Goal: Task Accomplishment & Management: Complete application form

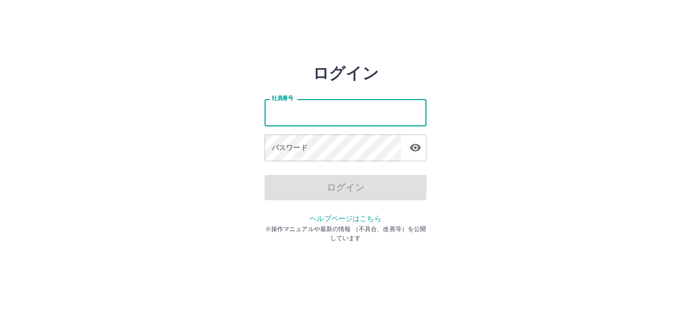
type input "*******"
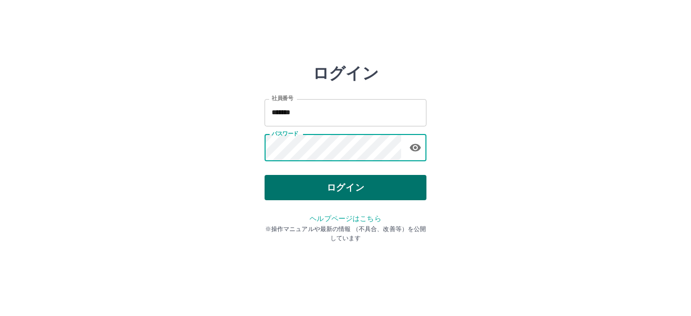
click at [321, 190] on button "ログイン" at bounding box center [345, 187] width 162 height 25
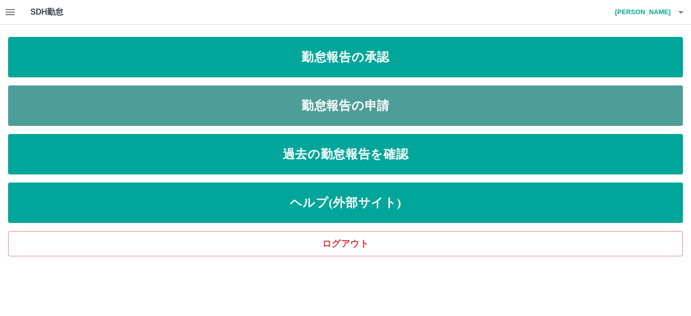
click at [316, 99] on link "勤怠報告の申請" at bounding box center [345, 105] width 675 height 40
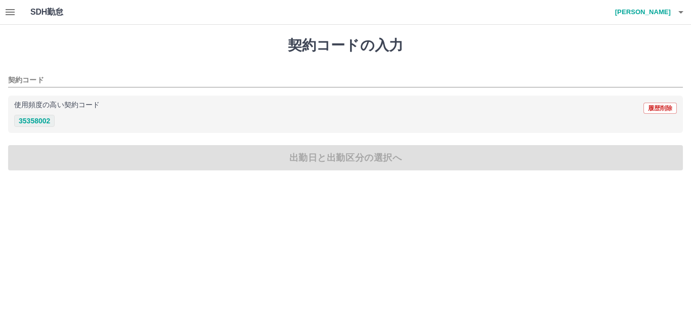
click at [37, 118] on button "35358002" at bounding box center [34, 121] width 40 height 12
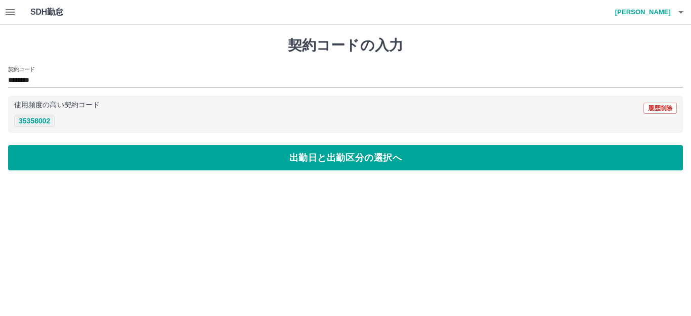
type input "********"
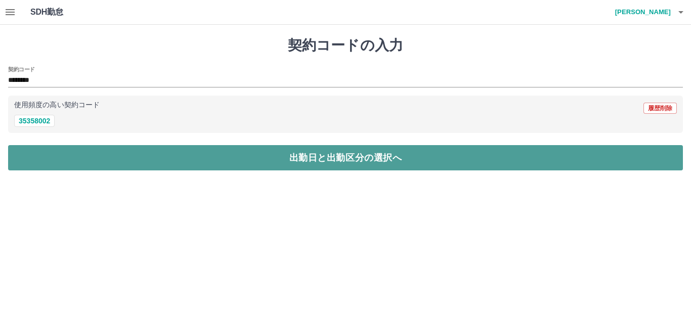
click at [49, 157] on button "出勤日と出勤区分の選択へ" at bounding box center [345, 157] width 675 height 25
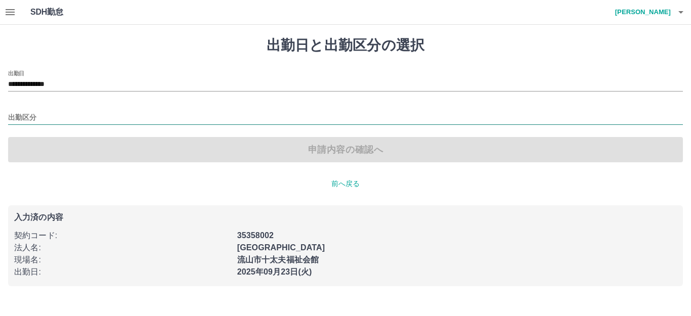
click at [52, 120] on input "出勤区分" at bounding box center [345, 118] width 675 height 13
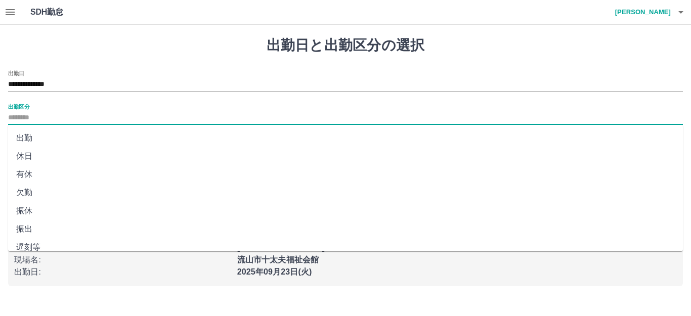
click at [49, 139] on li "出勤" at bounding box center [345, 138] width 675 height 18
type input "**"
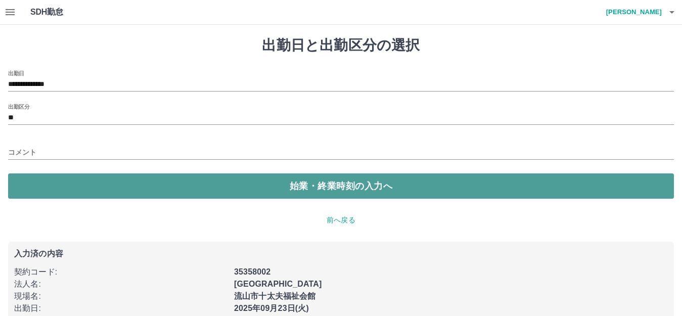
click at [129, 192] on button "始業・終業時刻の入力へ" at bounding box center [341, 185] width 666 height 25
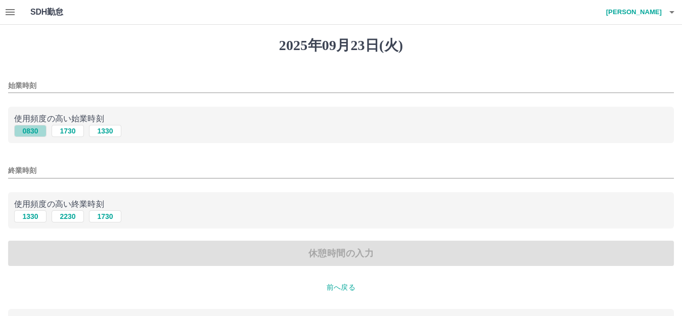
click at [37, 129] on button "0830" at bounding box center [30, 131] width 32 height 12
type input "****"
click at [98, 218] on button "1730" at bounding box center [105, 216] width 32 height 12
type input "****"
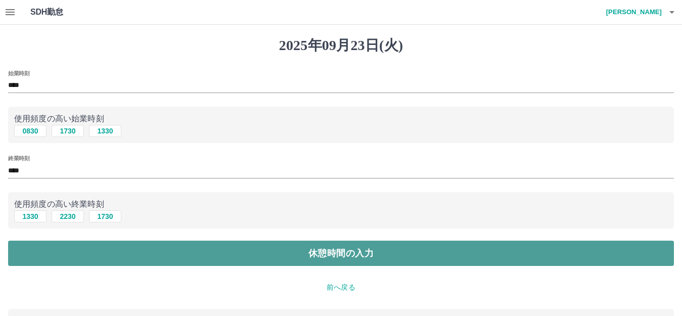
click at [126, 258] on button "休憩時間の入力" at bounding box center [341, 253] width 666 height 25
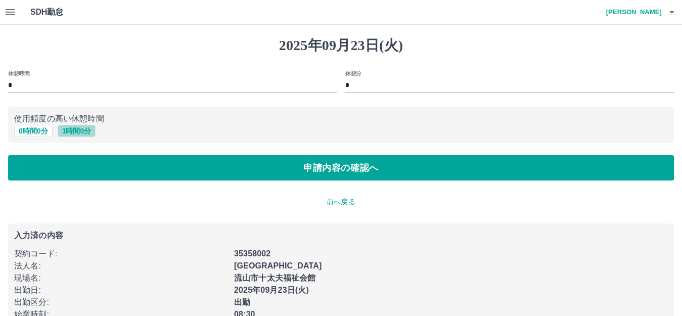
click at [70, 129] on button "1 時間 0 分" at bounding box center [77, 131] width 38 height 12
type input "*"
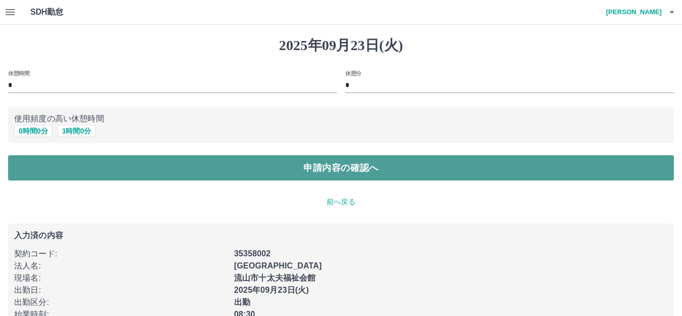
click at [68, 170] on button "申請内容の確認へ" at bounding box center [341, 167] width 666 height 25
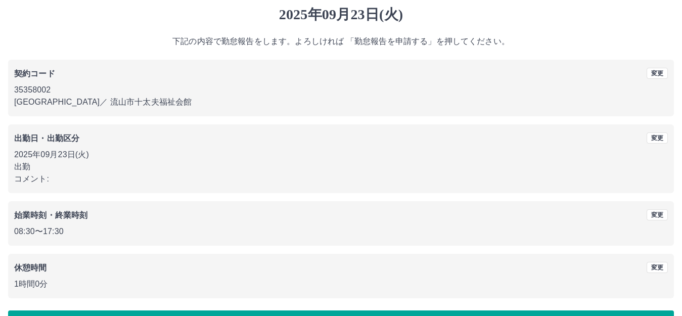
scroll to position [63, 0]
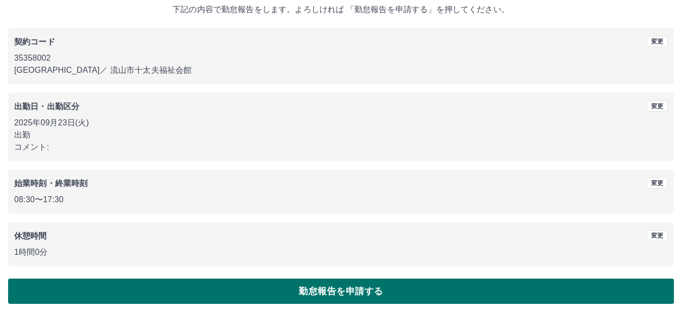
click at [155, 287] on button "勤怠報告を申請する" at bounding box center [341, 291] width 666 height 25
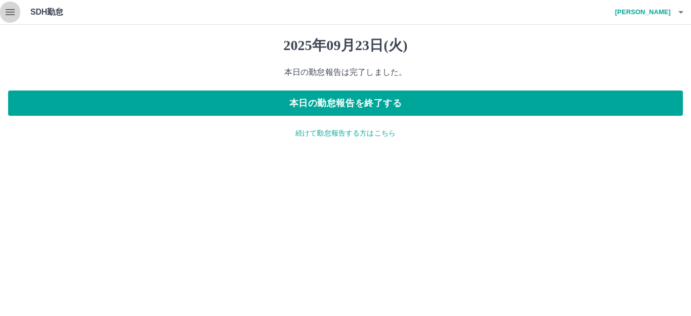
click at [12, 15] on icon "button" at bounding box center [10, 12] width 9 height 6
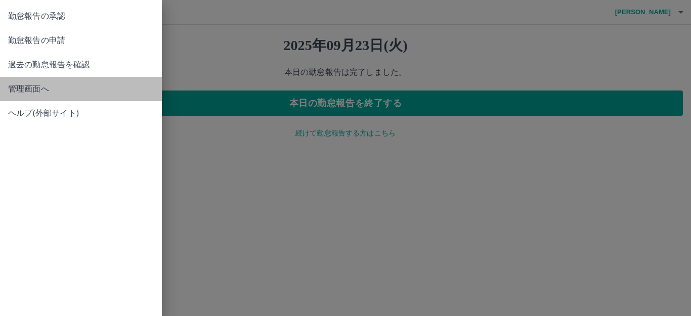
click at [30, 87] on span "管理画面へ" at bounding box center [81, 89] width 146 height 12
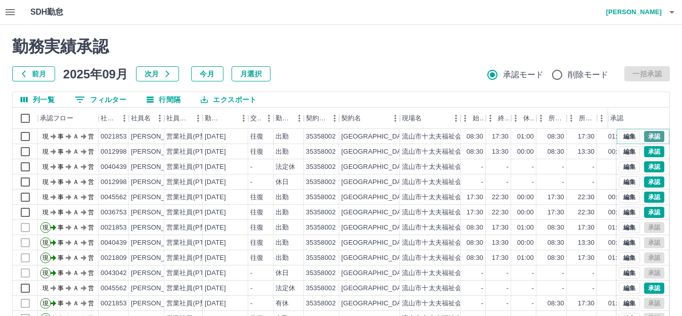
click at [644, 136] on button "承認" at bounding box center [654, 136] width 20 height 11
click at [647, 153] on button "承認" at bounding box center [654, 151] width 20 height 11
click at [644, 291] on button "承認" at bounding box center [654, 288] width 20 height 11
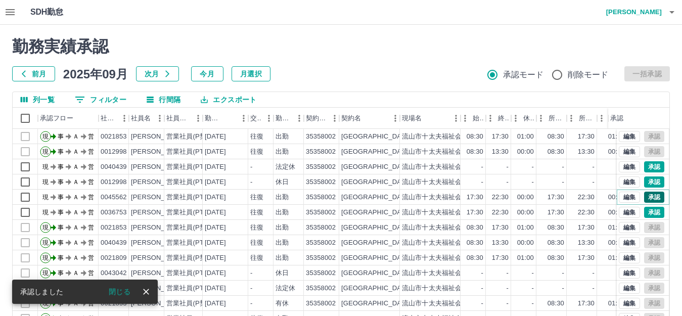
click at [647, 196] on button "承認" at bounding box center [654, 197] width 20 height 11
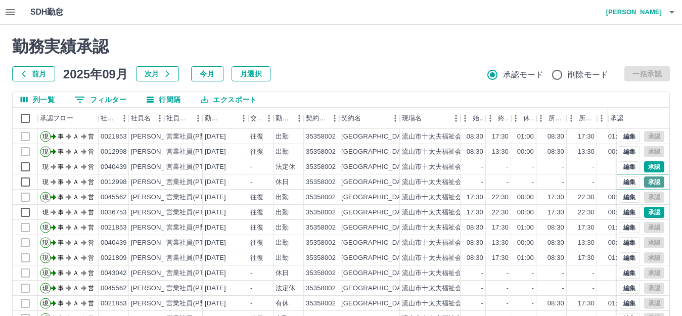
click at [647, 180] on button "承認" at bounding box center [654, 181] width 20 height 11
click at [649, 169] on button "承認" at bounding box center [654, 166] width 20 height 11
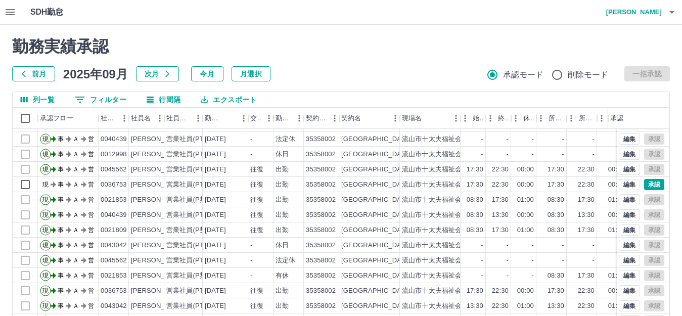
scroll to position [53, 0]
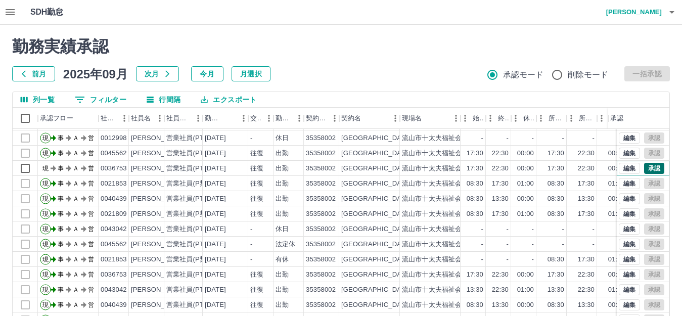
click at [647, 163] on button "承認" at bounding box center [654, 168] width 20 height 11
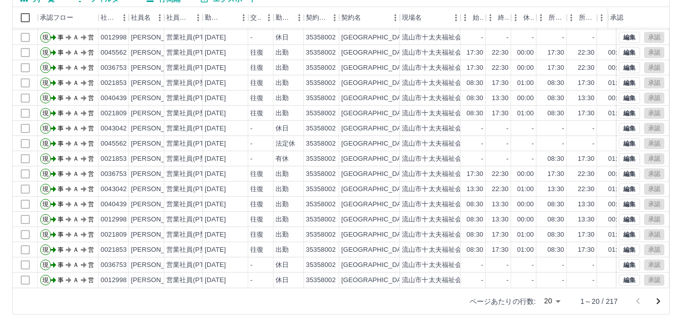
scroll to position [111, 0]
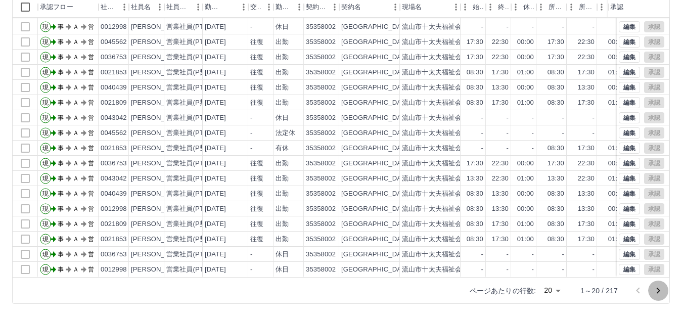
click at [658, 289] on icon "次のページへ" at bounding box center [659, 291] width 4 height 6
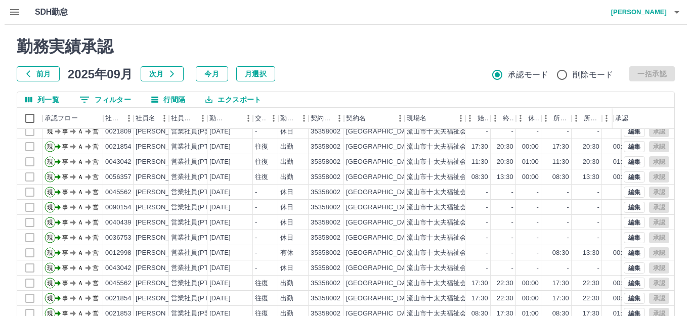
scroll to position [0, 0]
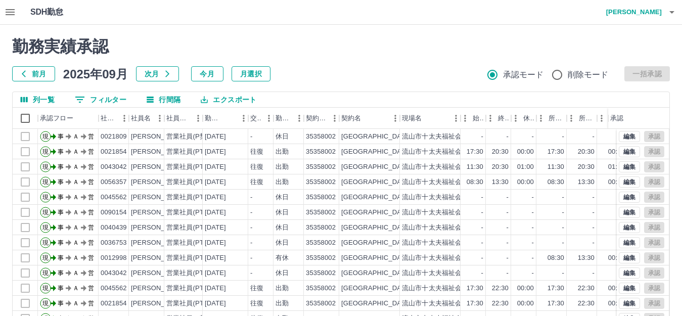
click at [7, 15] on icon "button" at bounding box center [10, 12] width 9 height 6
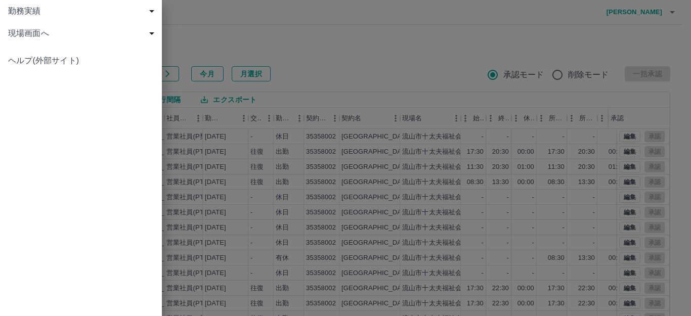
click at [43, 36] on span "現場画面へ" at bounding box center [83, 33] width 150 height 12
click at [49, 52] on span "現場画面へ" at bounding box center [86, 56] width 136 height 12
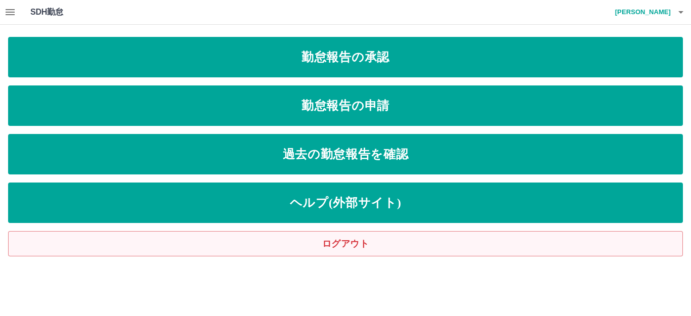
click at [351, 242] on link "ログアウト" at bounding box center [345, 243] width 675 height 25
